Goal: Task Accomplishment & Management: Manage account settings

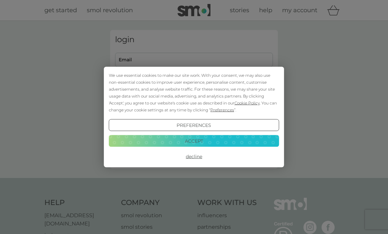
click at [196, 142] on button "Accept" at bounding box center [194, 141] width 170 height 12
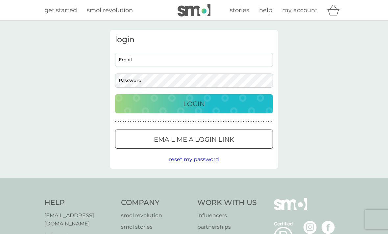
click at [135, 57] on input "Email" at bounding box center [194, 60] width 158 height 14
type input "[EMAIL_ADDRESS][DOMAIN_NAME]"
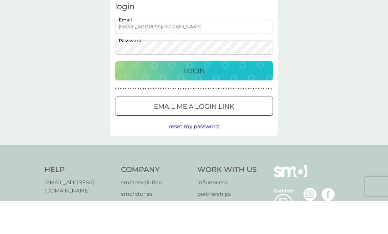
click at [199, 98] on p "Login" at bounding box center [194, 103] width 22 height 11
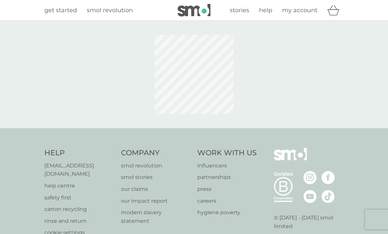
scroll to position [33, 0]
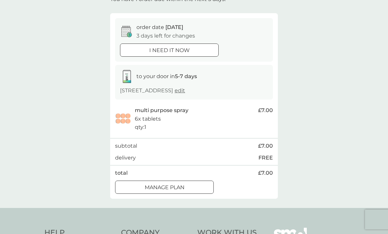
scroll to position [47, 0]
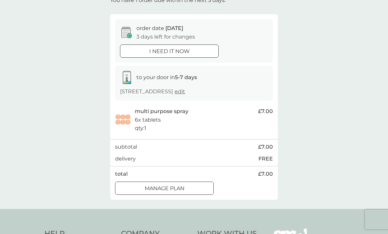
click at [181, 188] on p "Manage plan" at bounding box center [165, 188] width 40 height 9
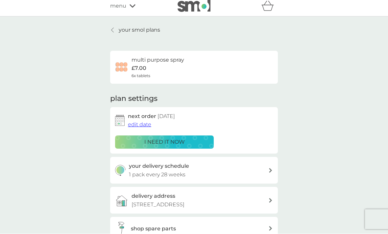
click at [146, 123] on span "edit date" at bounding box center [139, 124] width 23 height 6
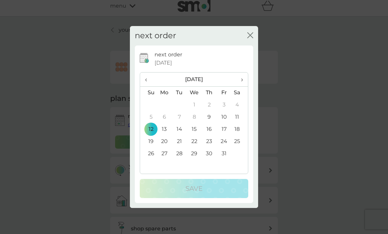
click at [242, 78] on span "›" at bounding box center [240, 79] width 7 height 14
click at [165, 129] on td "10" at bounding box center [164, 129] width 15 height 12
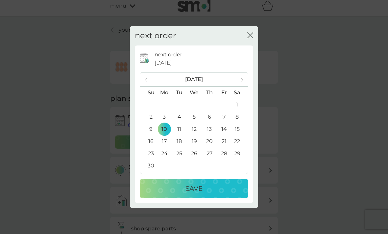
click at [197, 189] on p "Save" at bounding box center [194, 188] width 17 height 11
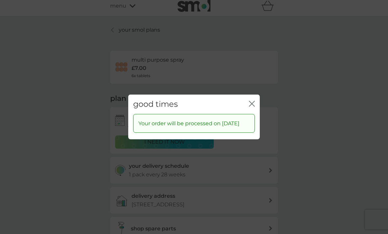
click at [249, 101] on icon "close" at bounding box center [252, 104] width 6 height 6
